Goal: Information Seeking & Learning: Learn about a topic

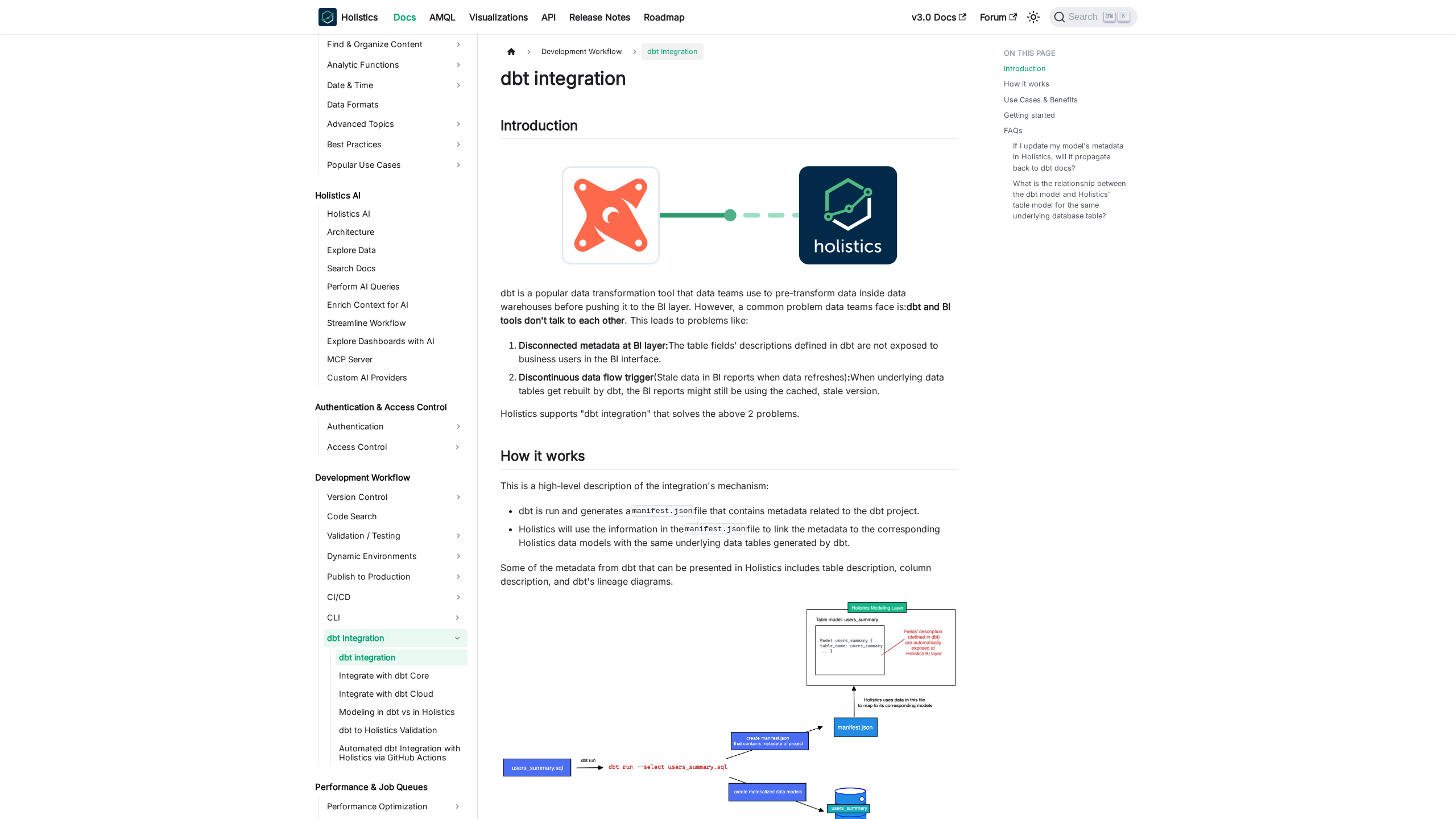
scroll to position [436, 0]
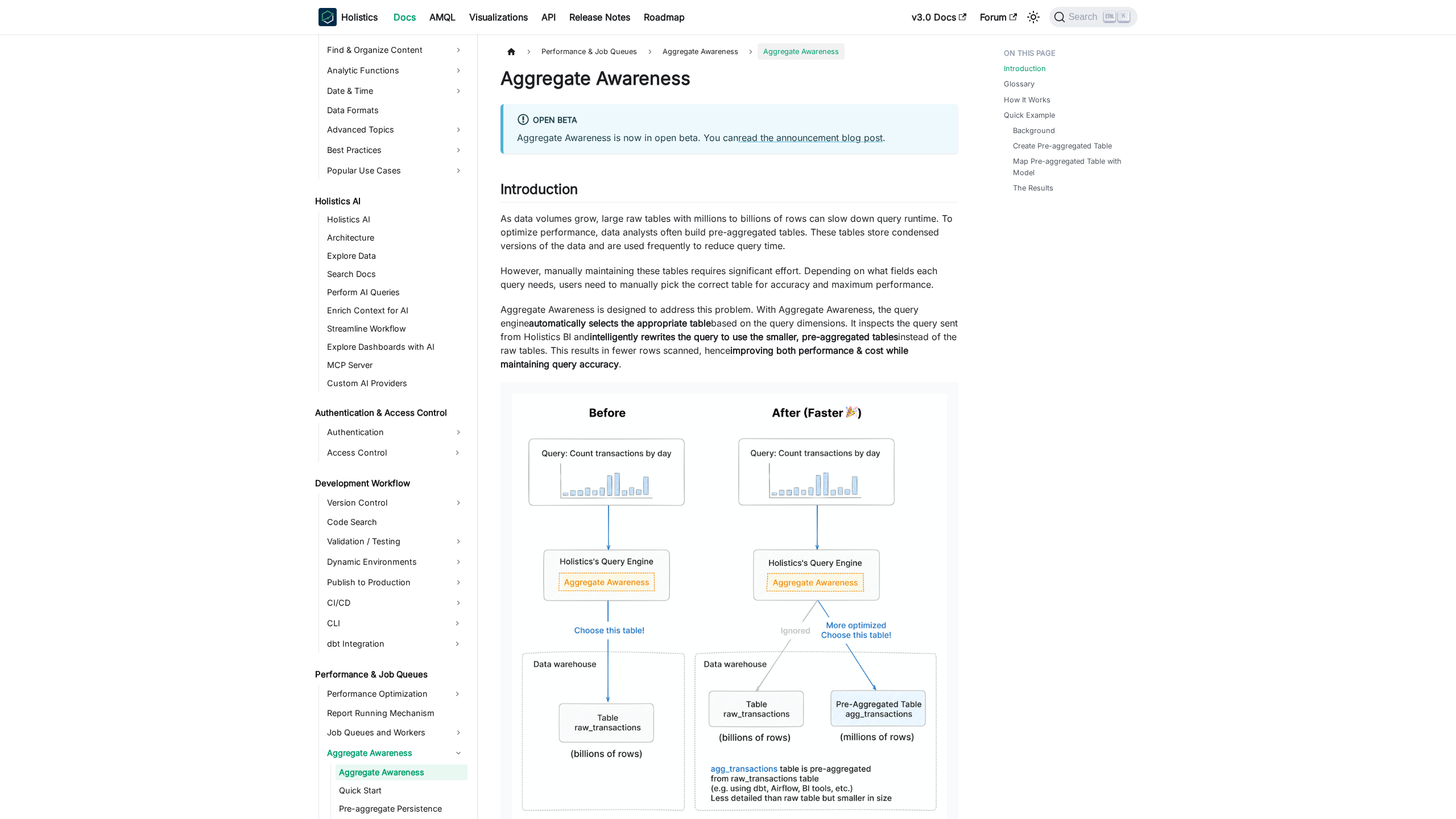
scroll to position [546, 0]
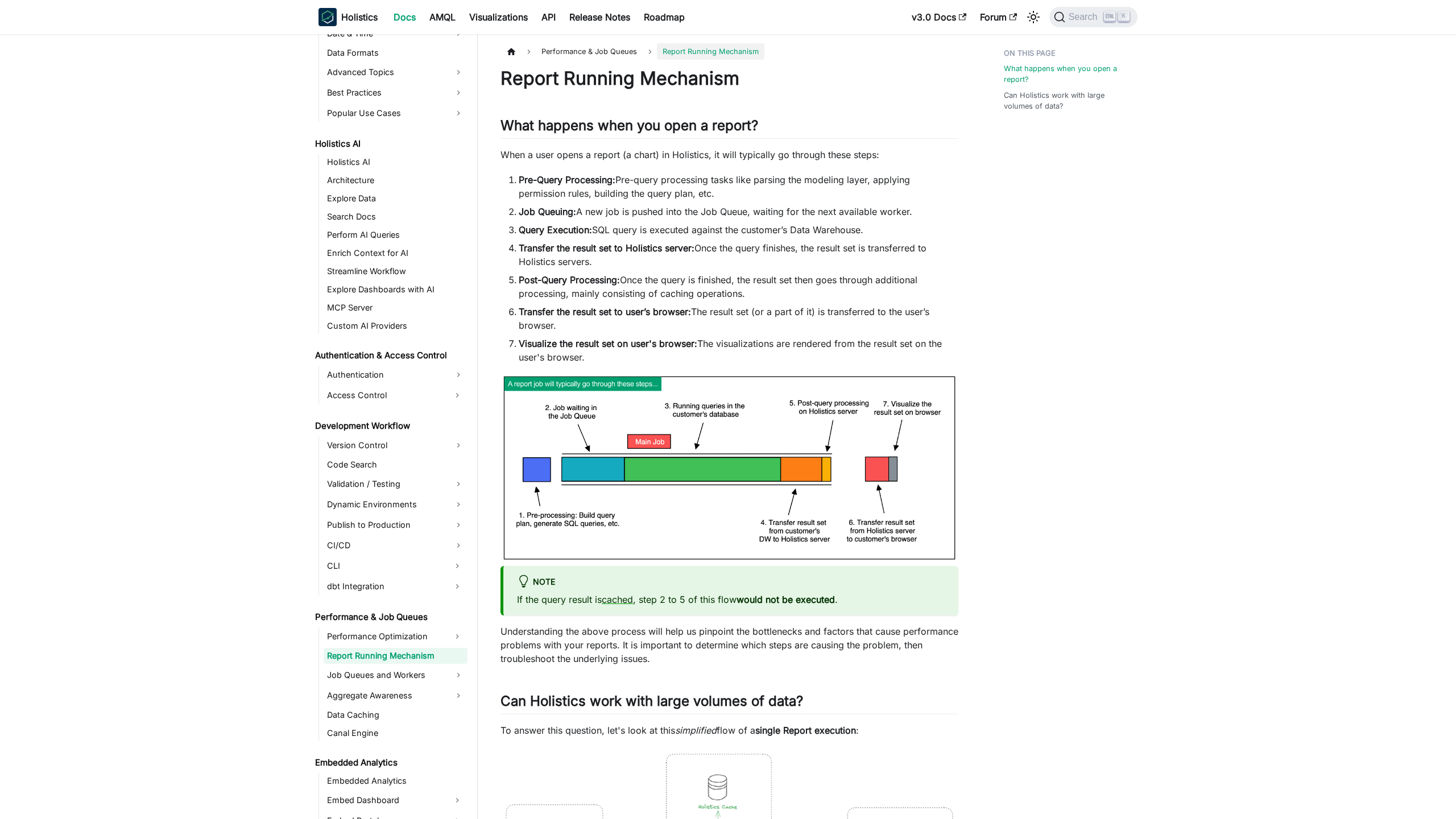
scroll to position [487, 0]
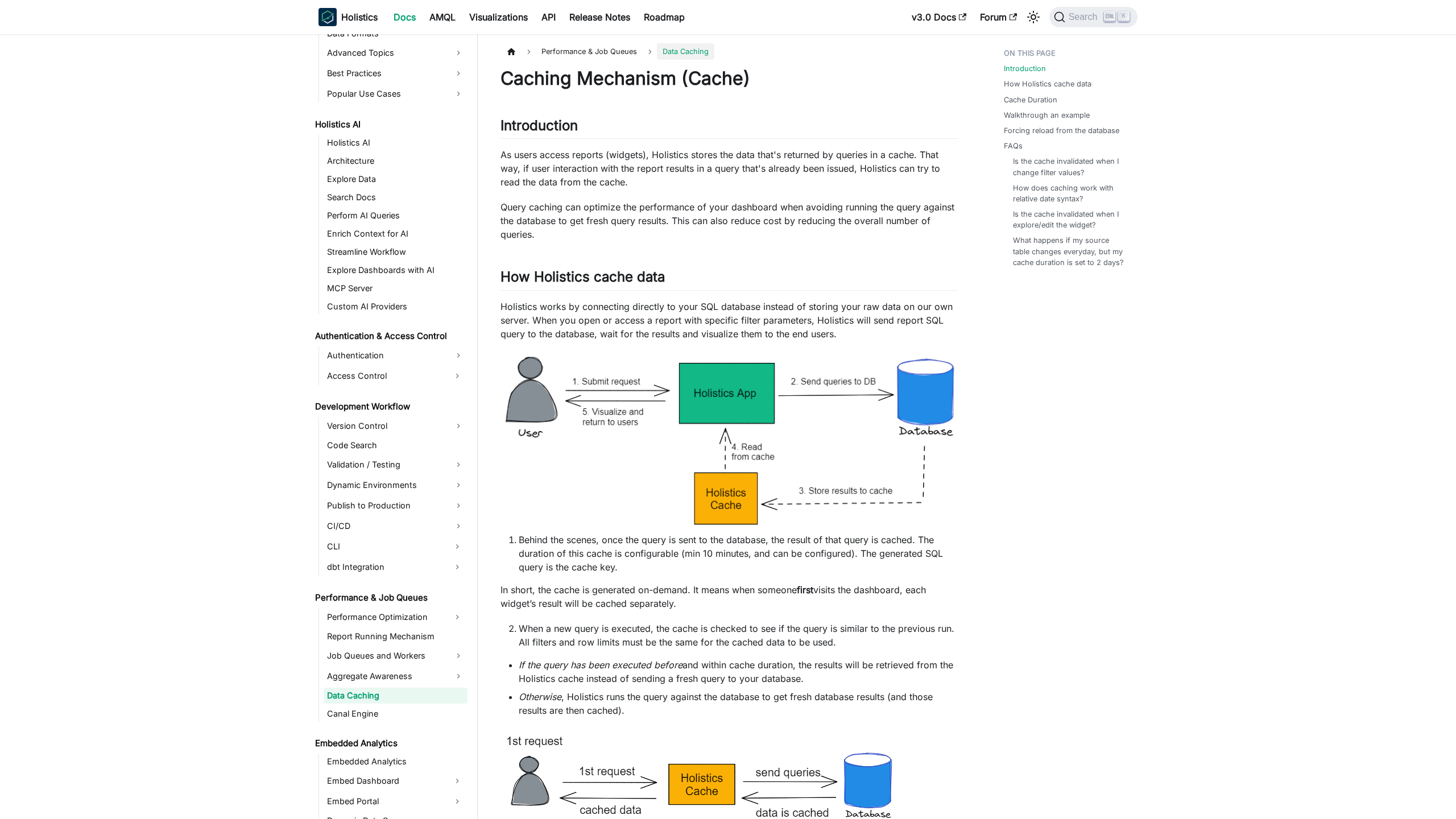
scroll to position [546, 0]
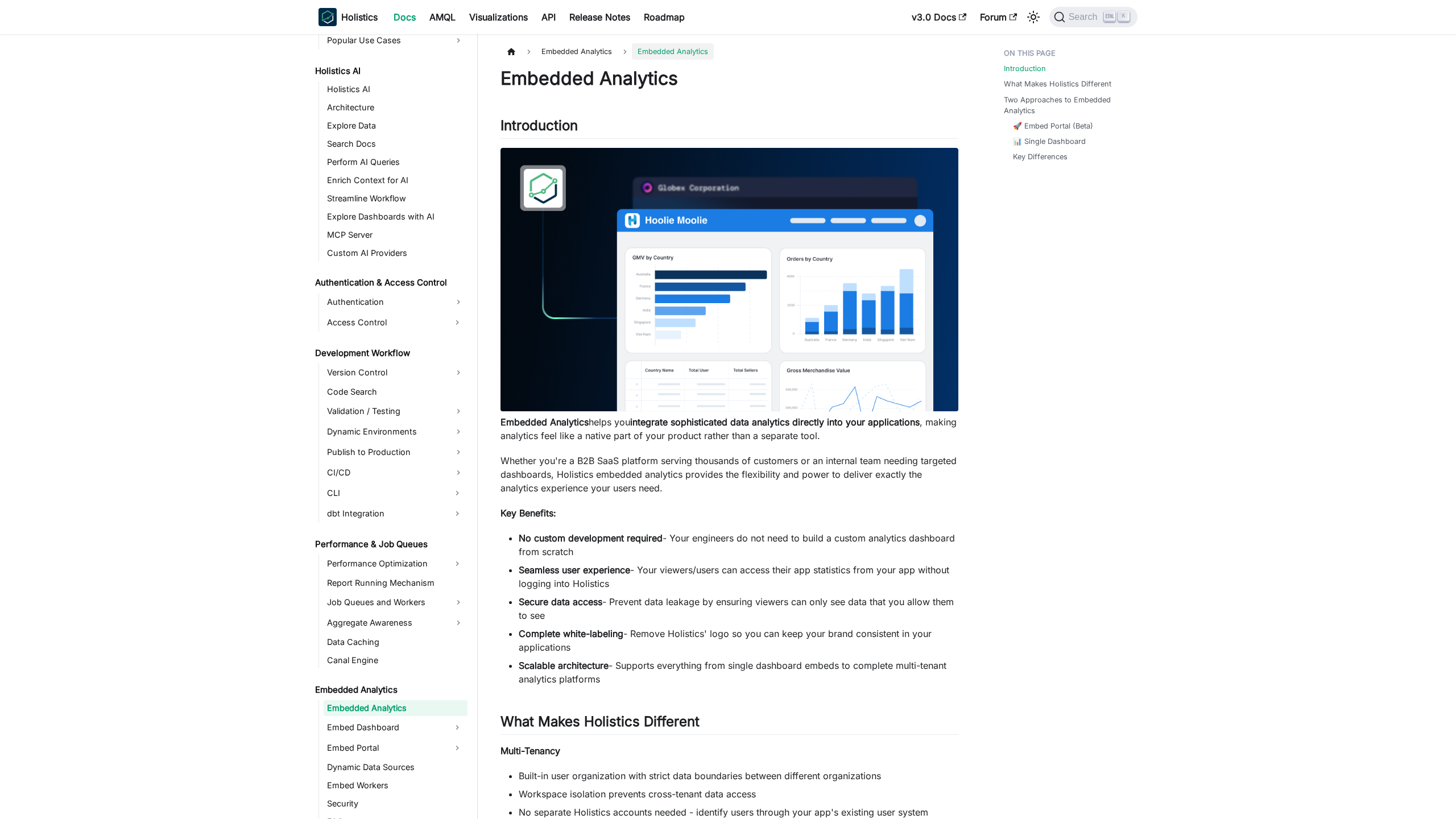
scroll to position [612, 0]
